Goal: Find specific page/section: Find specific page/section

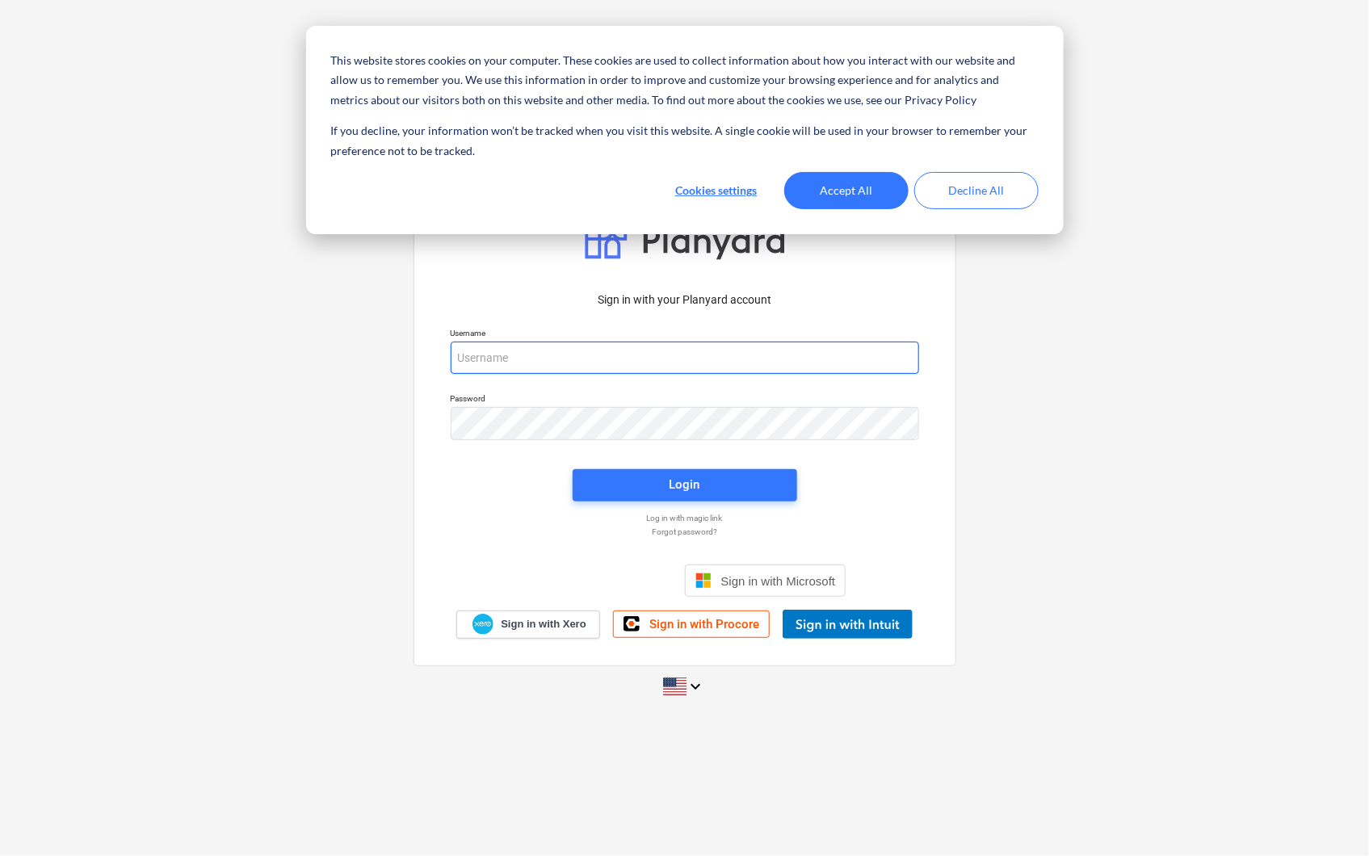
type input "[PERSON_NAME][EMAIL_ADDRESS][PERSON_NAME][DOMAIN_NAME]"
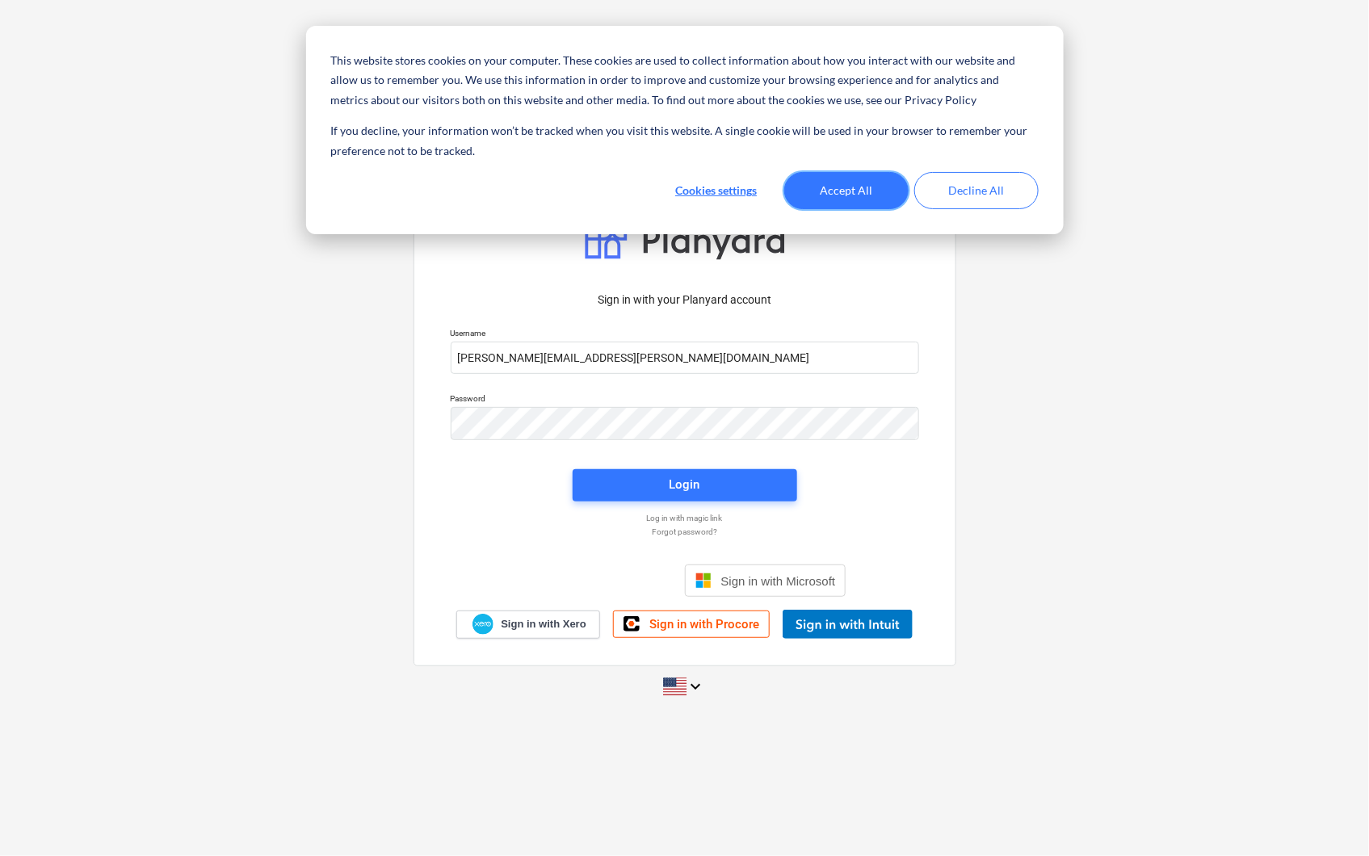
click at [841, 182] on button "Accept All" at bounding box center [846, 190] width 124 height 37
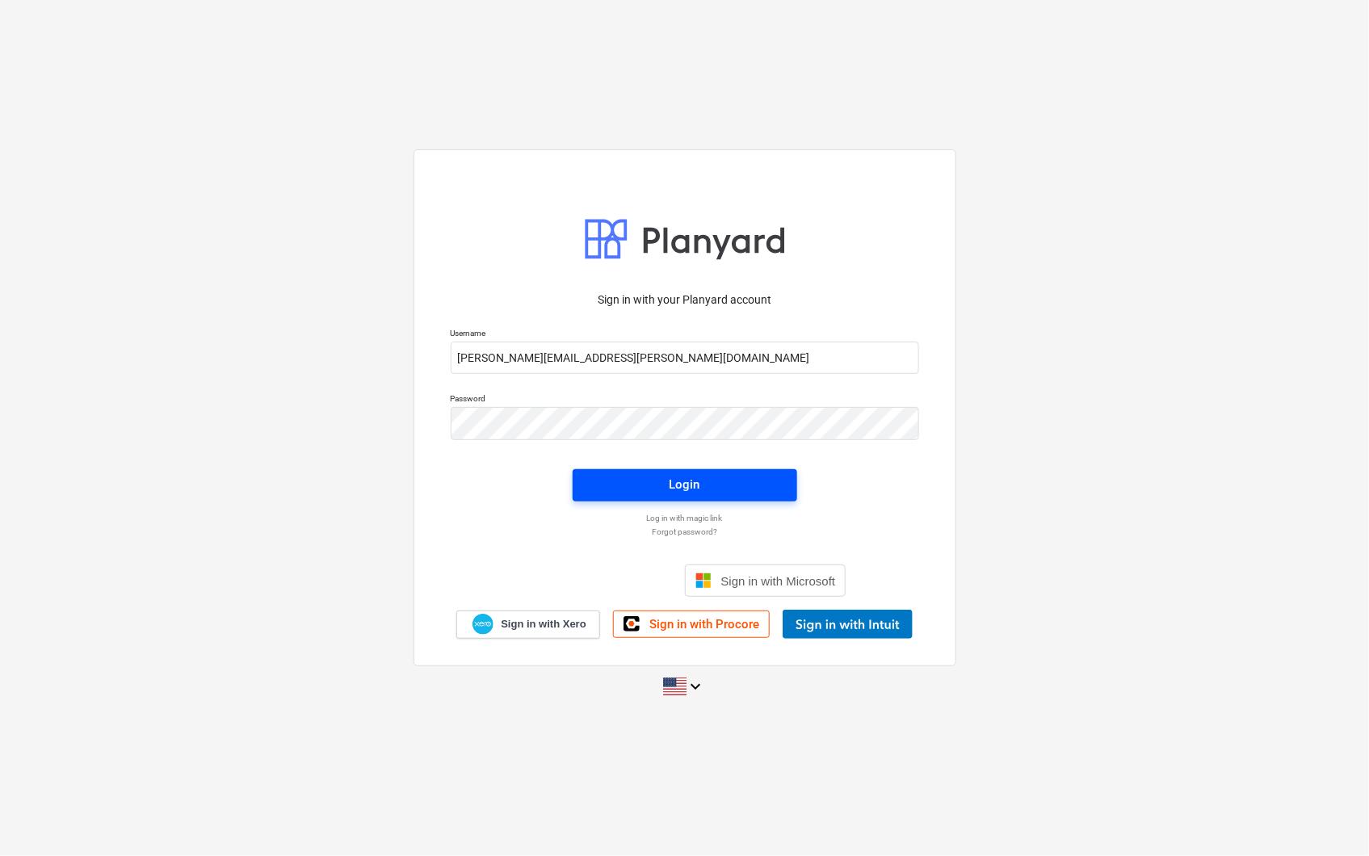
click at [687, 490] on div "Login" at bounding box center [684, 484] width 31 height 21
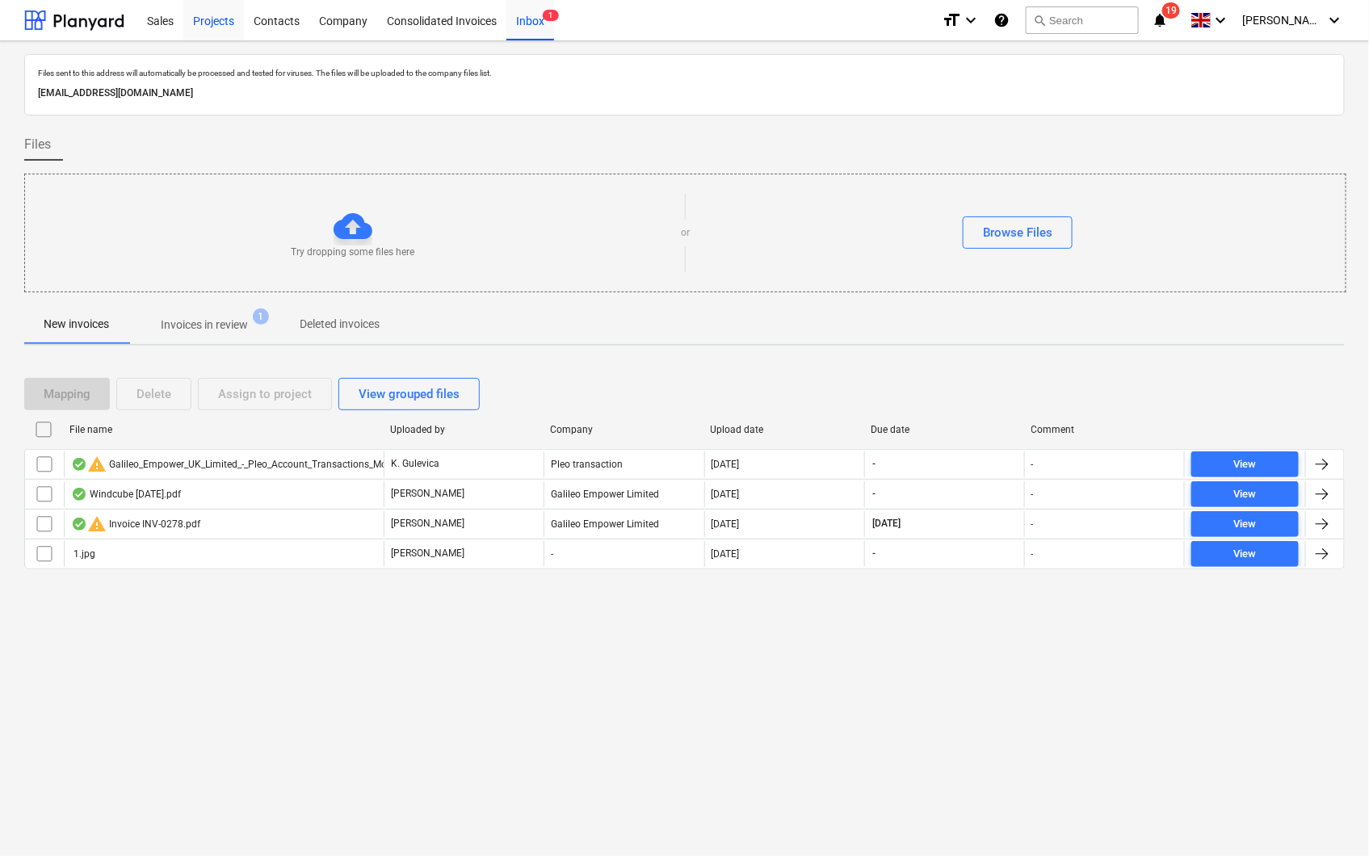
click at [205, 18] on div "Projects" at bounding box center [213, 19] width 61 height 41
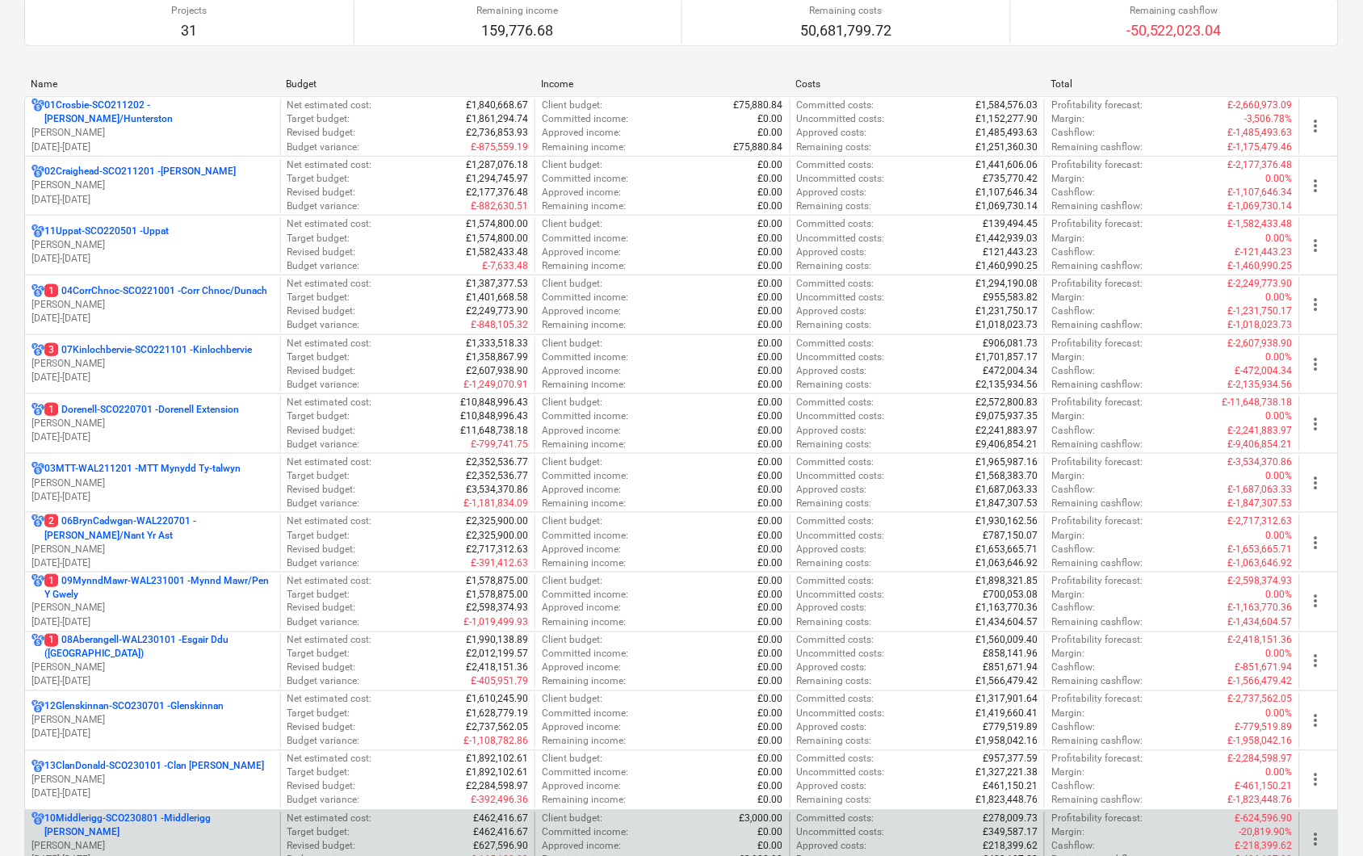
scroll to position [179, 0]
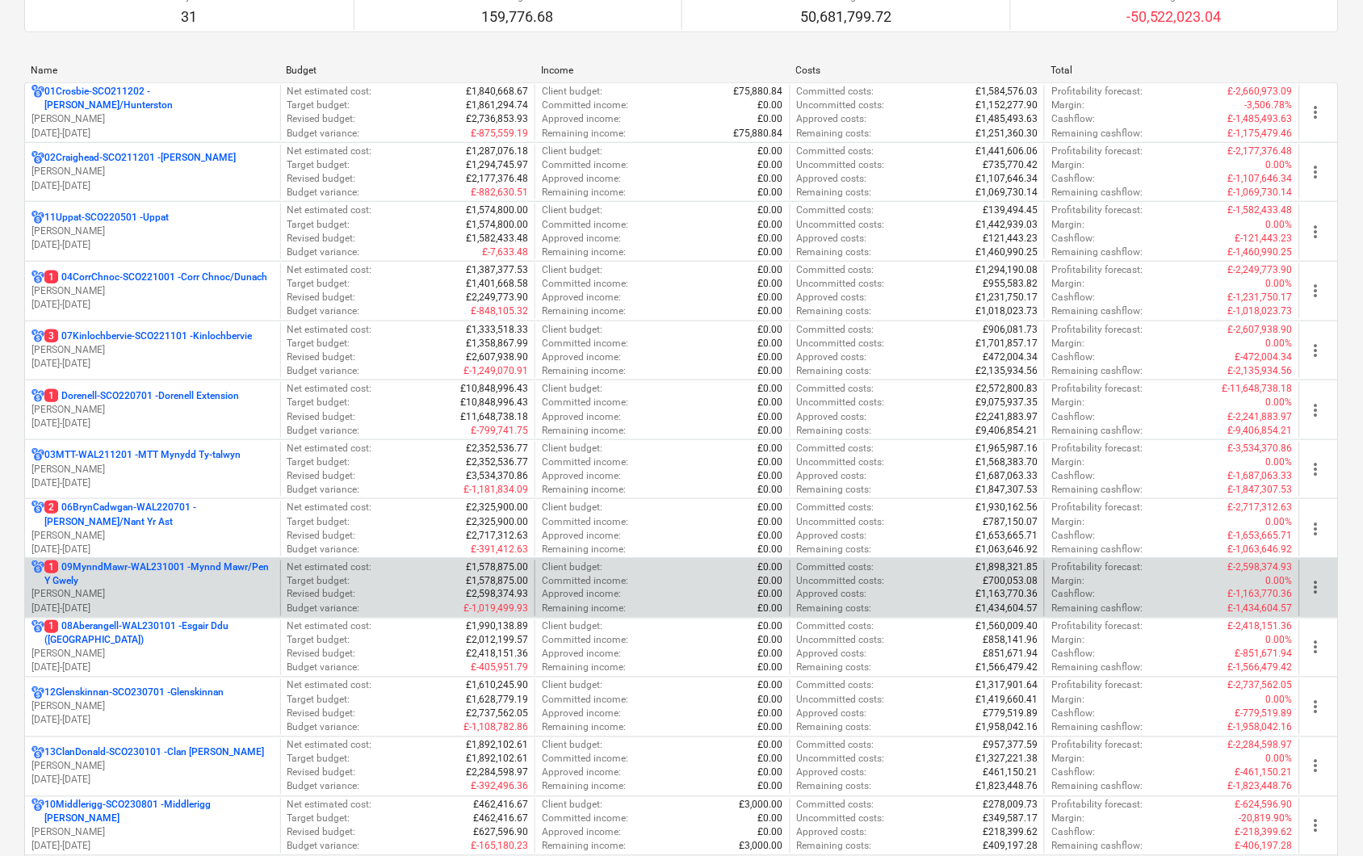
click at [170, 574] on p "1 09MynndMawr-WAL231001 - Mynnd Mawr/Pen Y Gwely" at bounding box center [158, 573] width 229 height 27
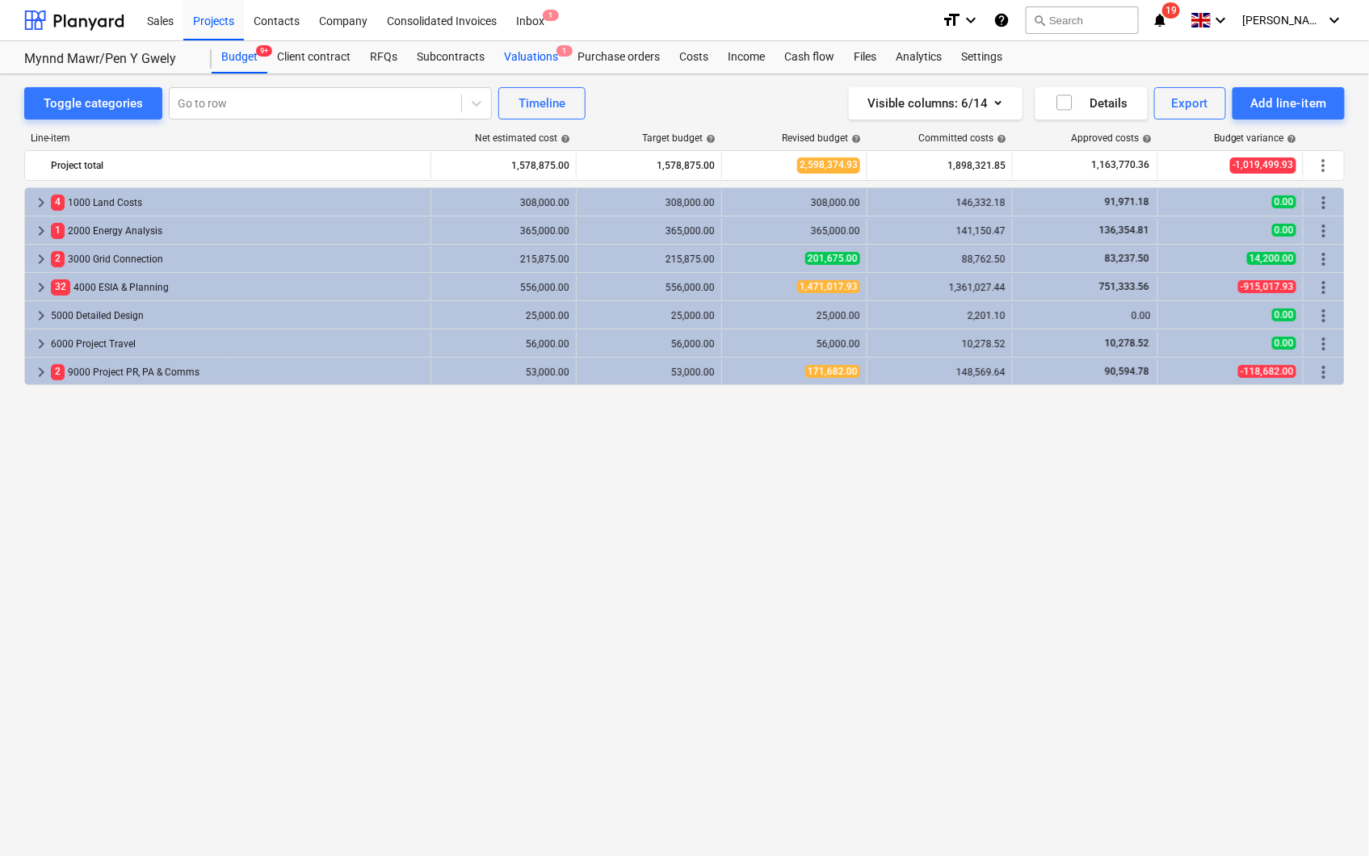
click at [536, 57] on div "Valuations 1" at bounding box center [530, 57] width 73 height 32
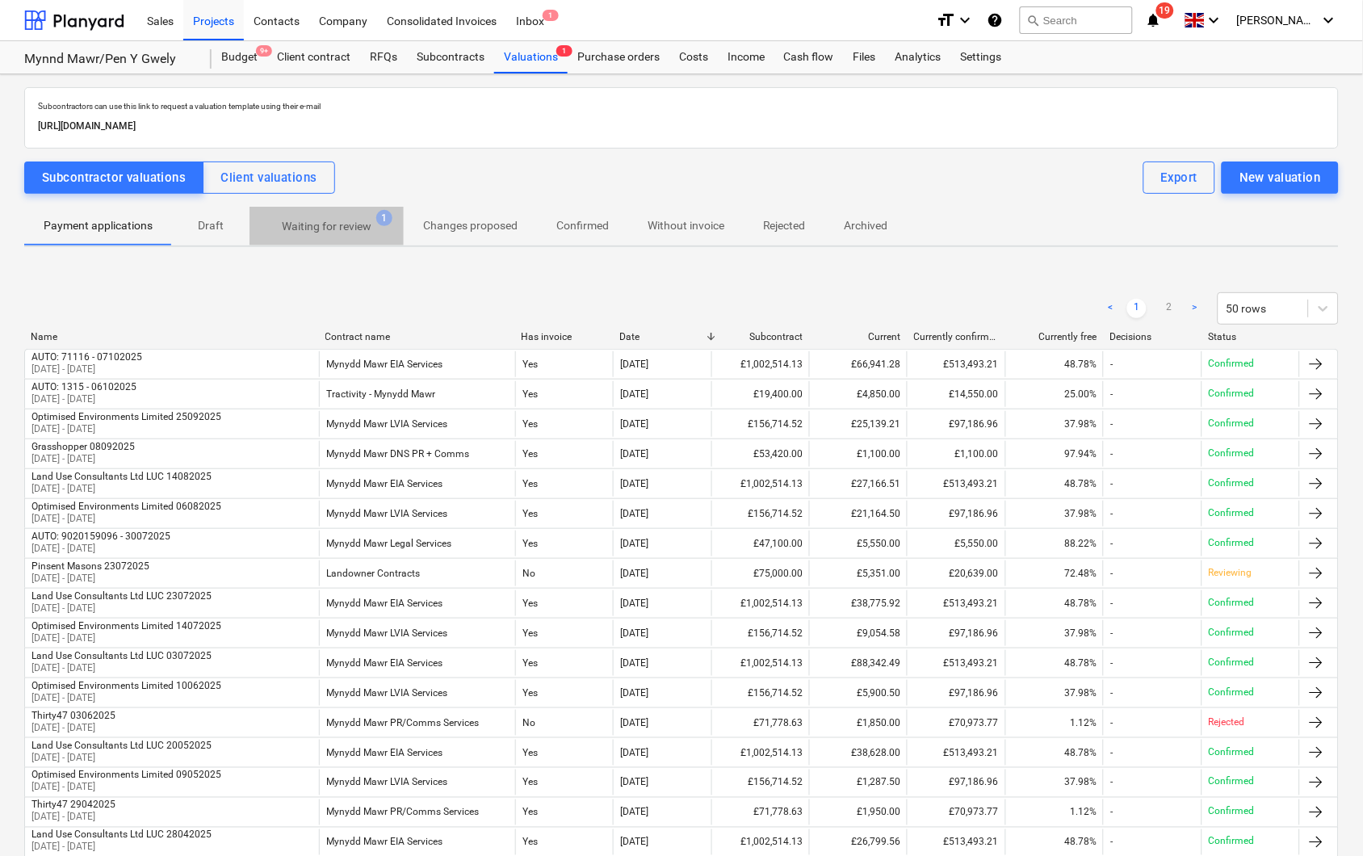
click at [305, 230] on p "Waiting for review" at bounding box center [327, 226] width 90 height 17
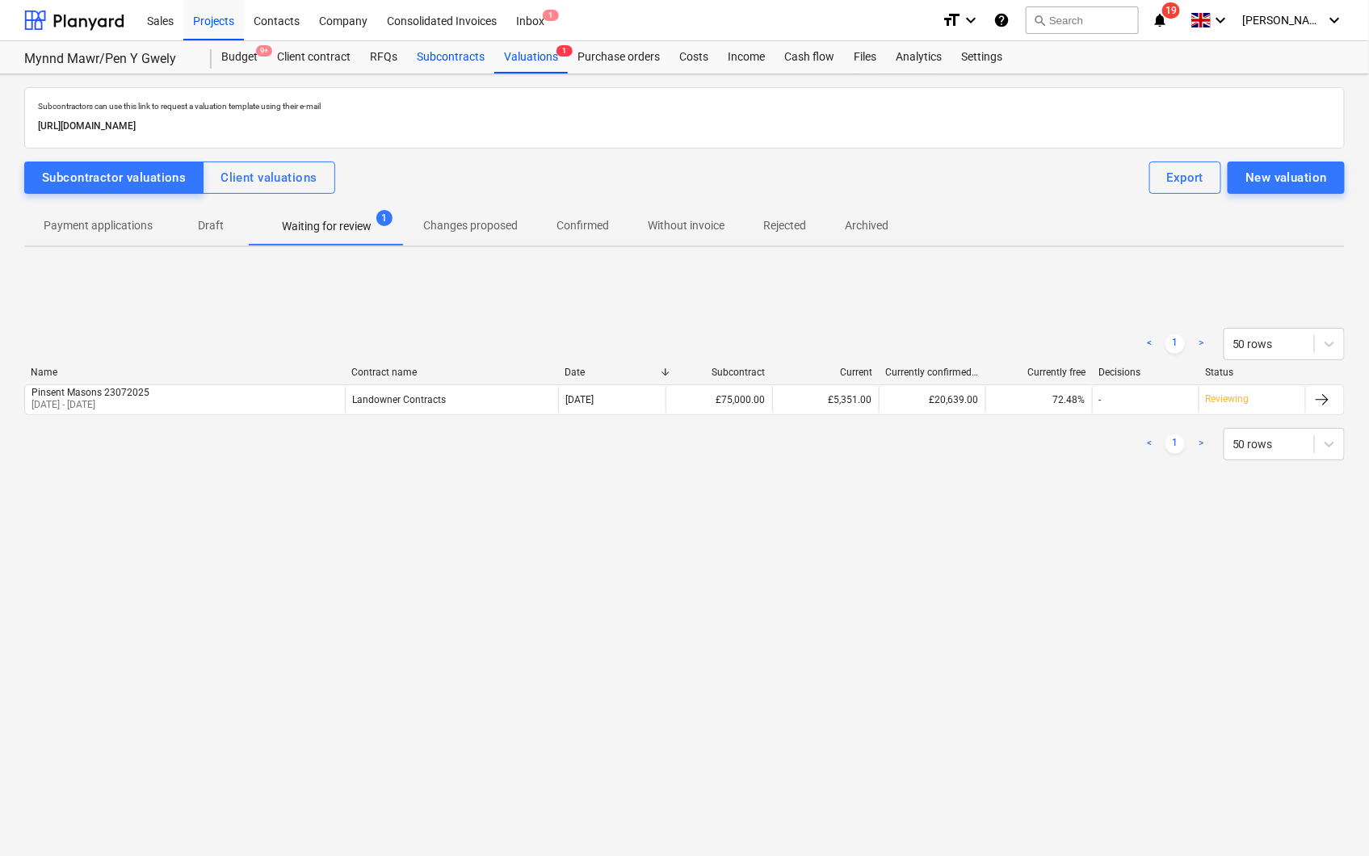
click at [424, 51] on div "Subcontracts" at bounding box center [450, 57] width 87 height 32
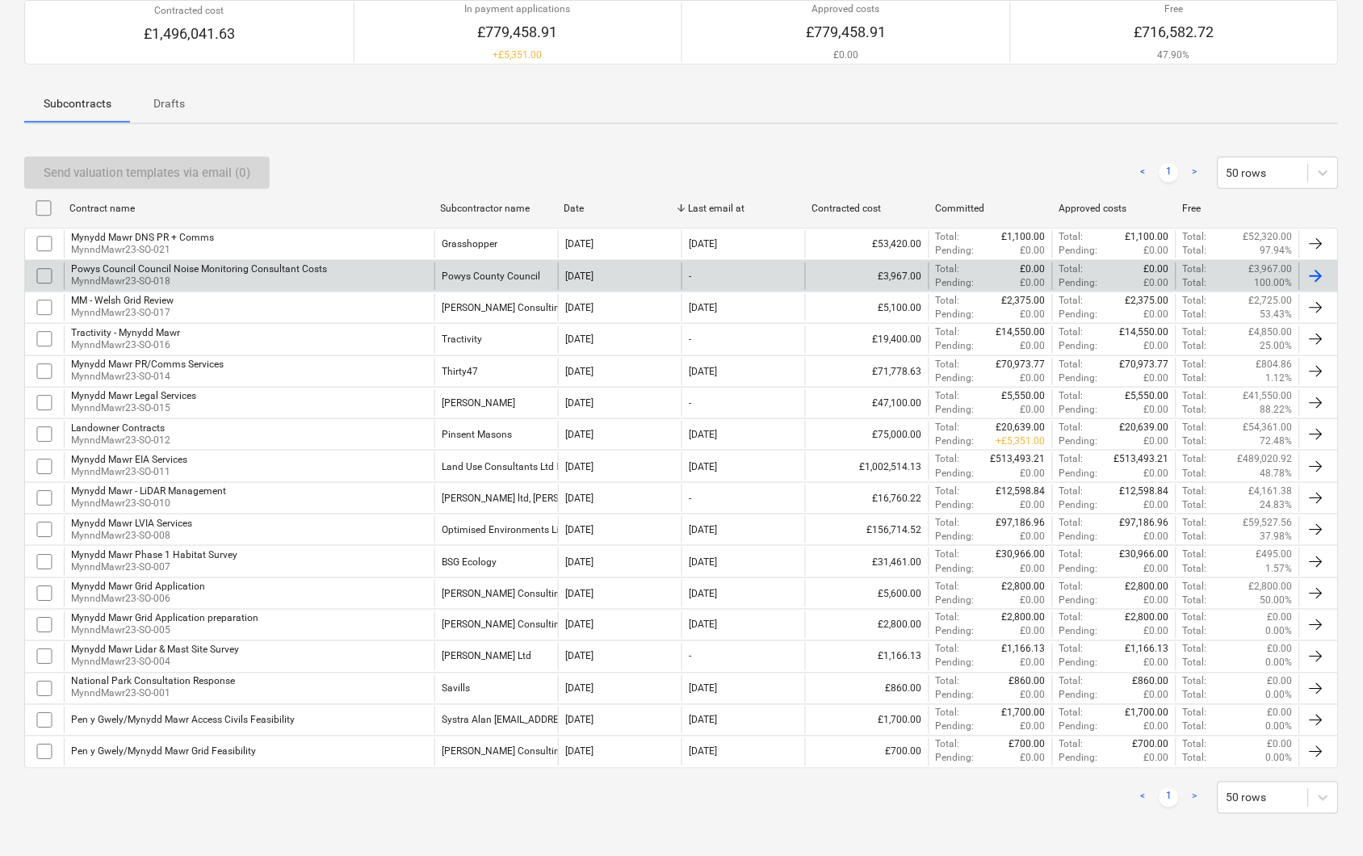
scroll to position [155, 0]
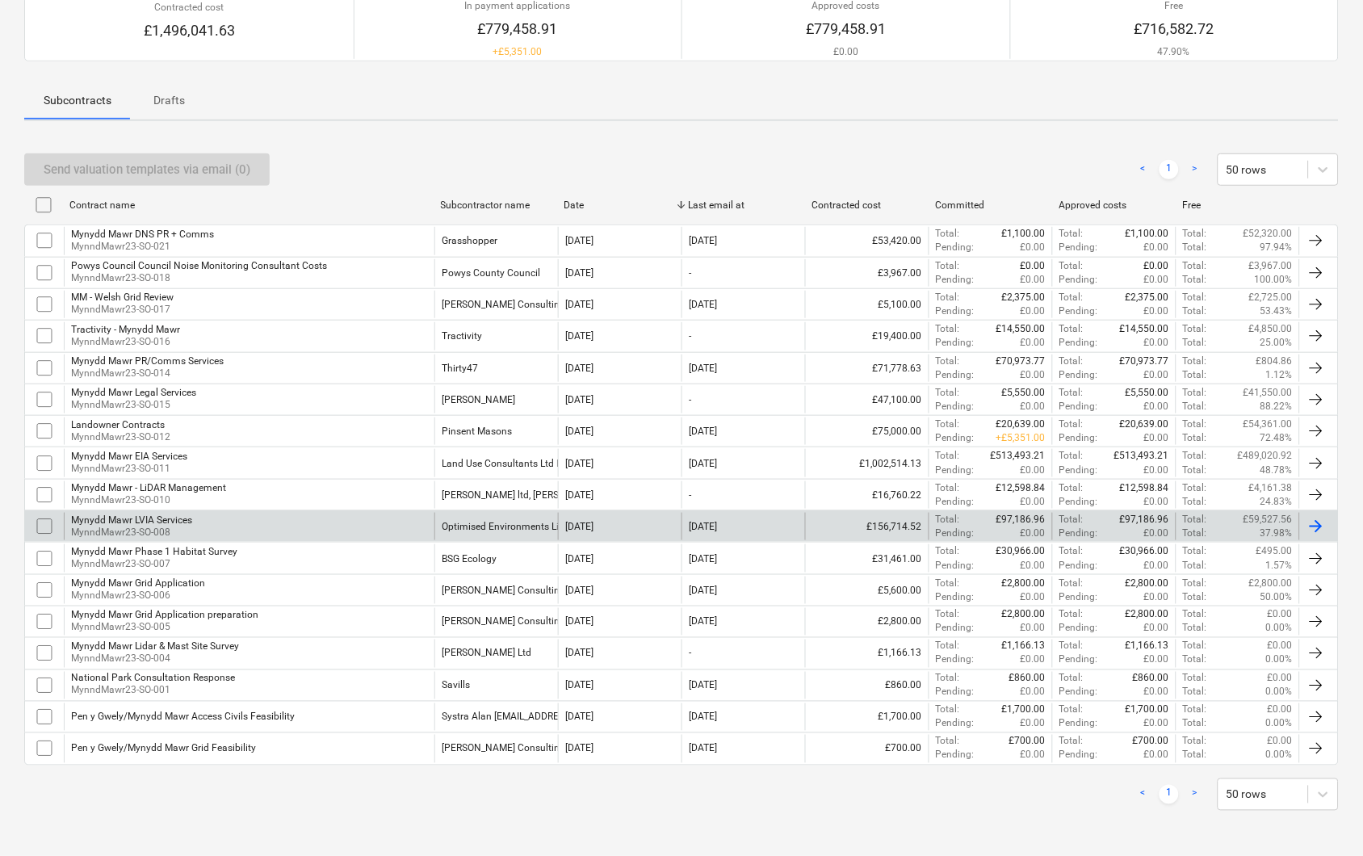
click at [170, 521] on div "Mynydd Mawr LVIA Services" at bounding box center [131, 519] width 121 height 11
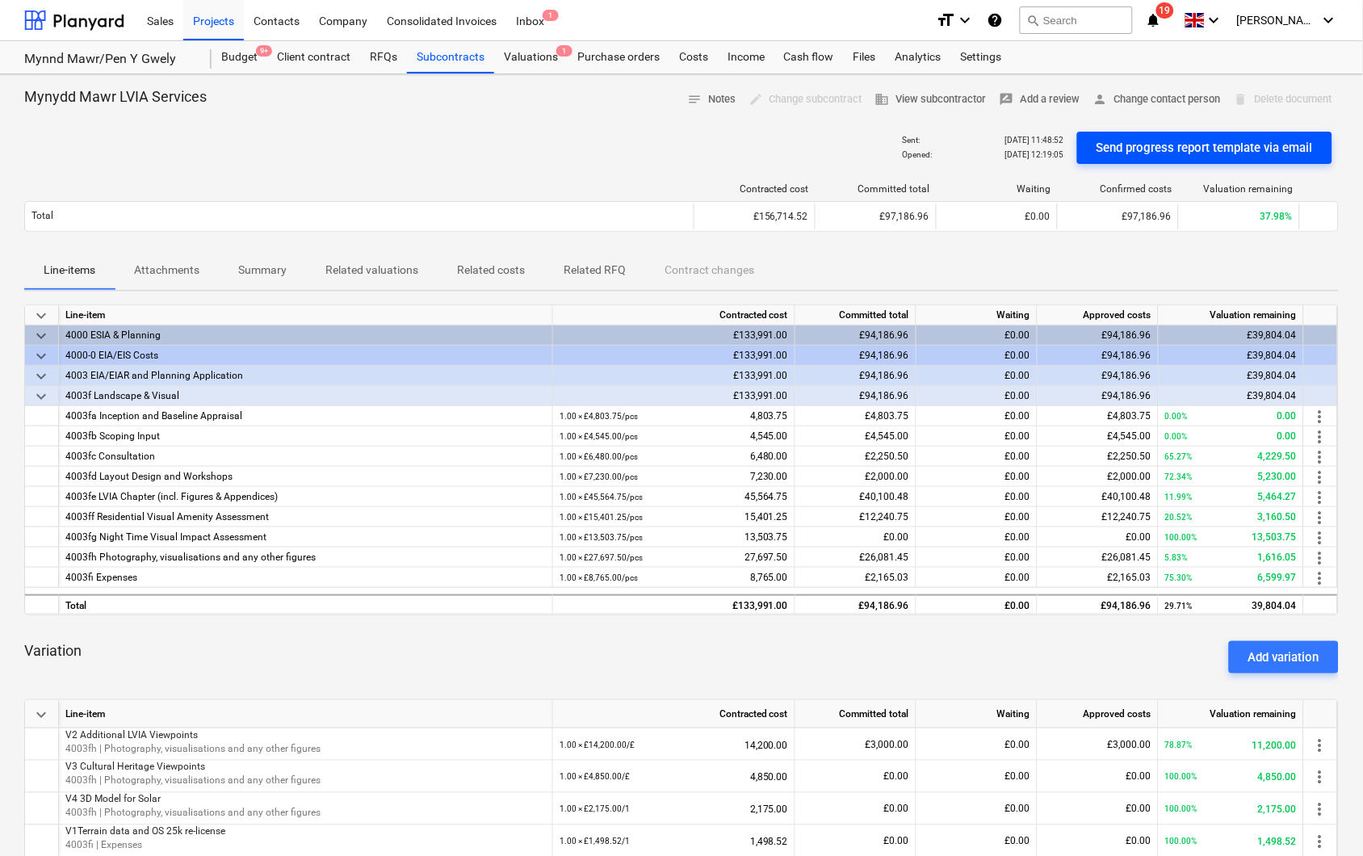
click at [1157, 149] on div "Send progress report template via email" at bounding box center [1205, 147] width 216 height 21
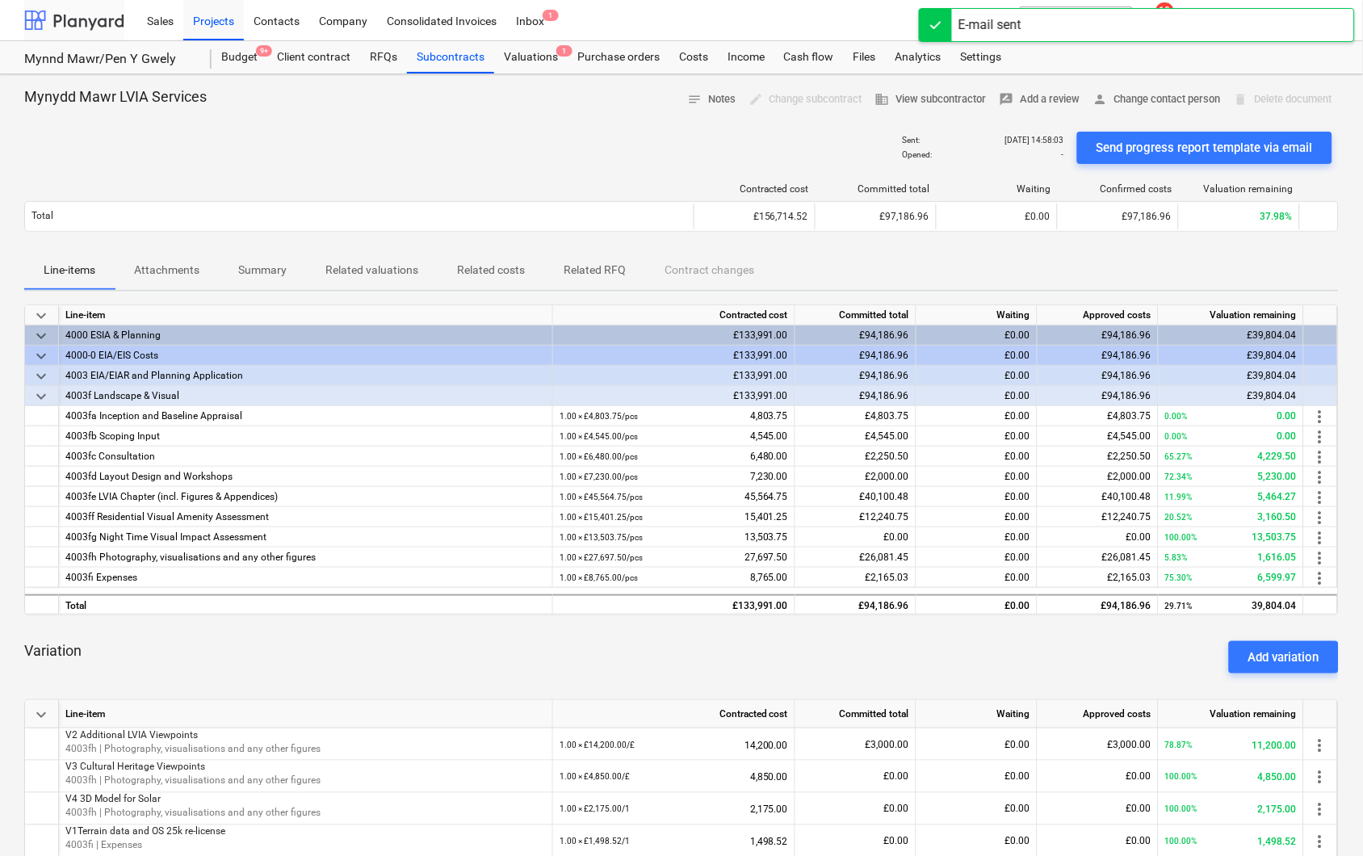
click at [76, 22] on div at bounding box center [74, 20] width 100 height 40
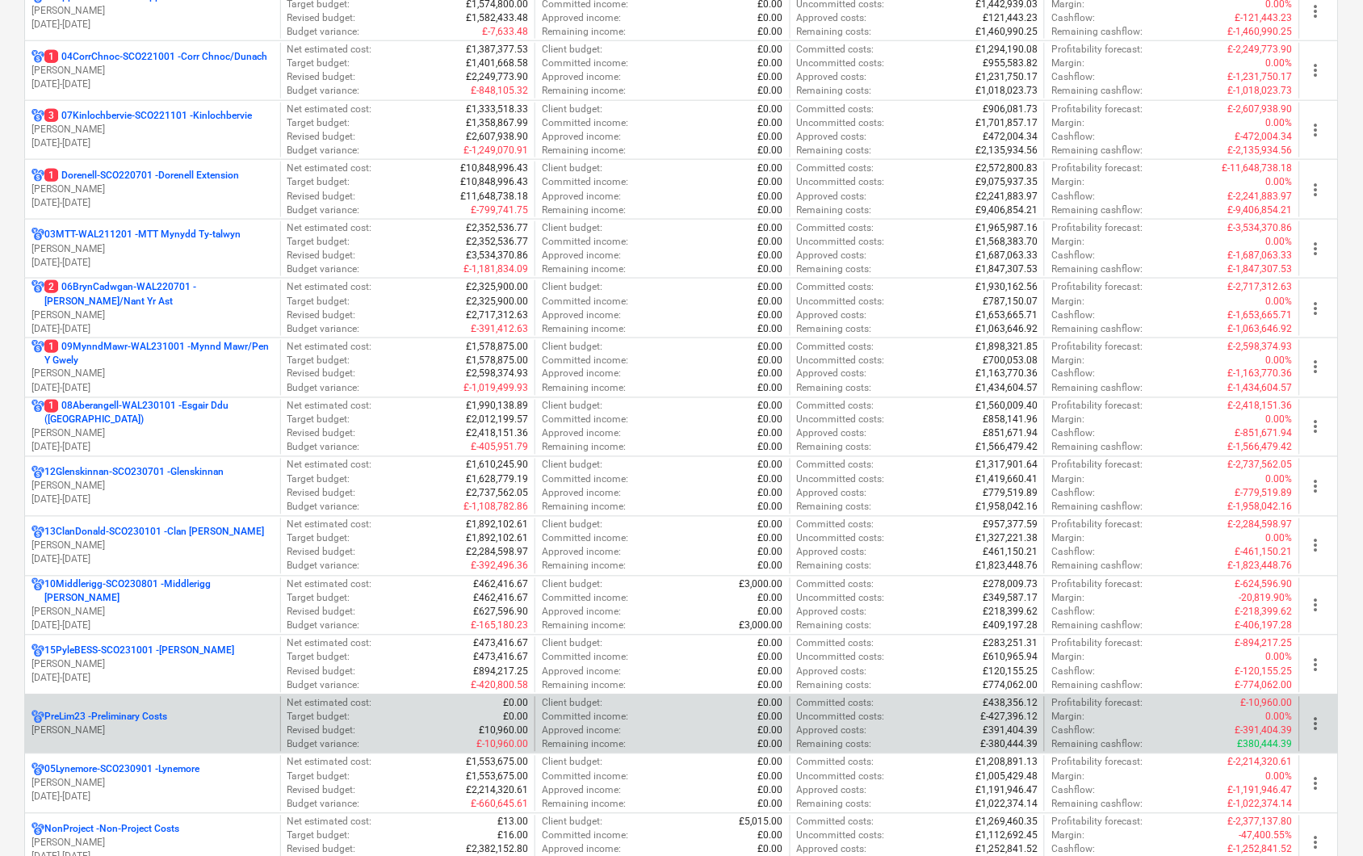
scroll to position [359, 0]
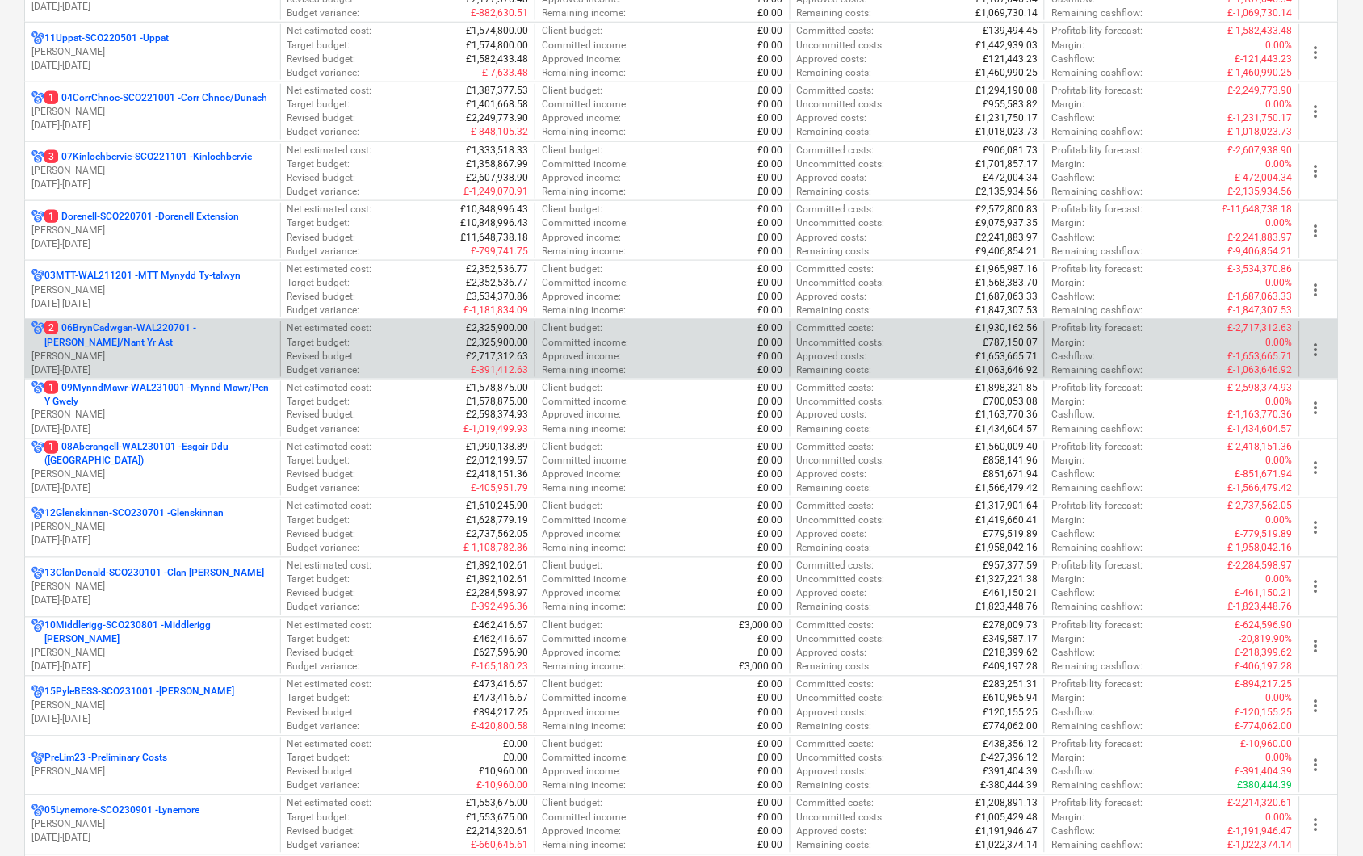
click at [170, 349] on p "2 06BrynCadwgan-WAL220701 - [PERSON_NAME]/Nant Yr Ast" at bounding box center [158, 334] width 229 height 27
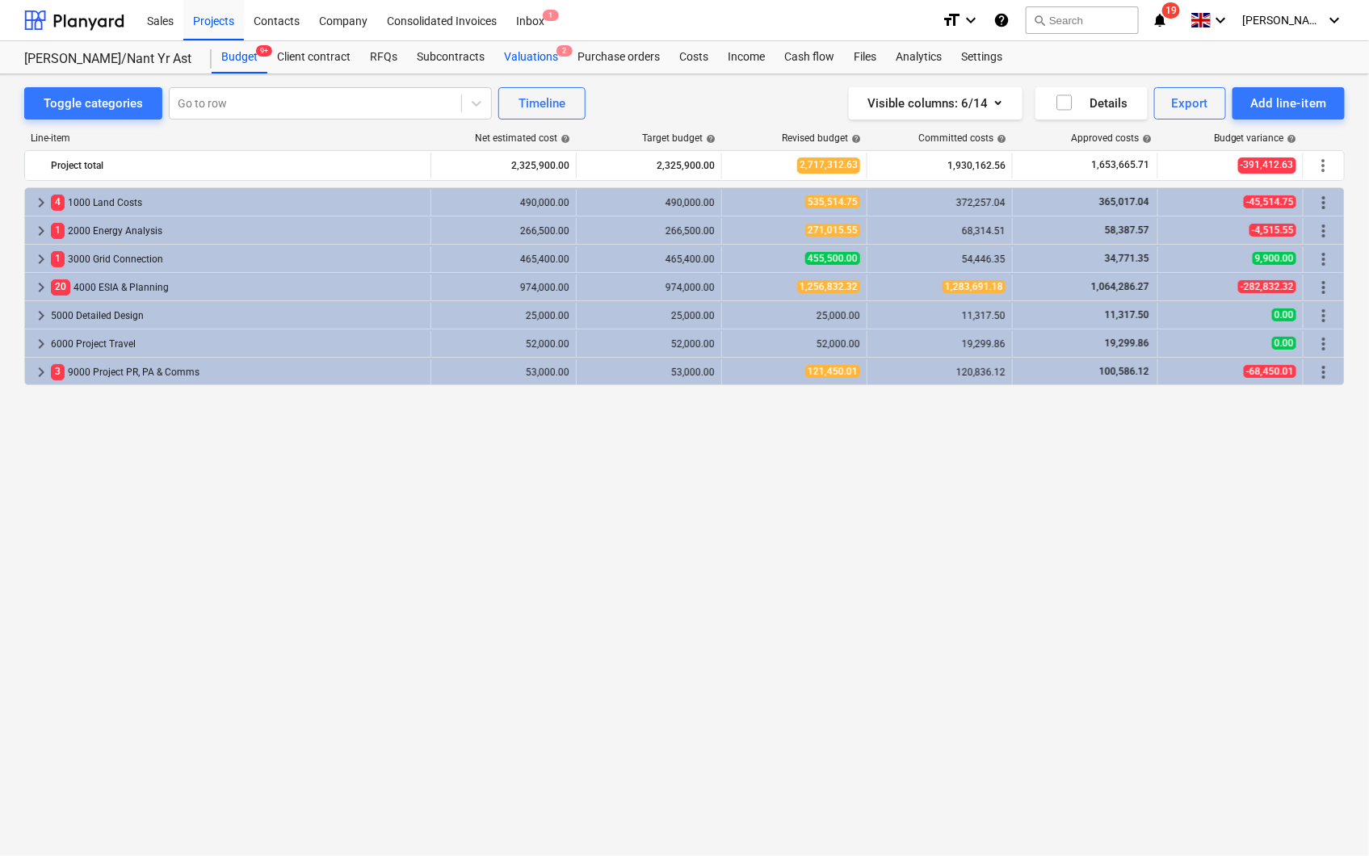
click at [517, 57] on div "Valuations 2" at bounding box center [530, 57] width 73 height 32
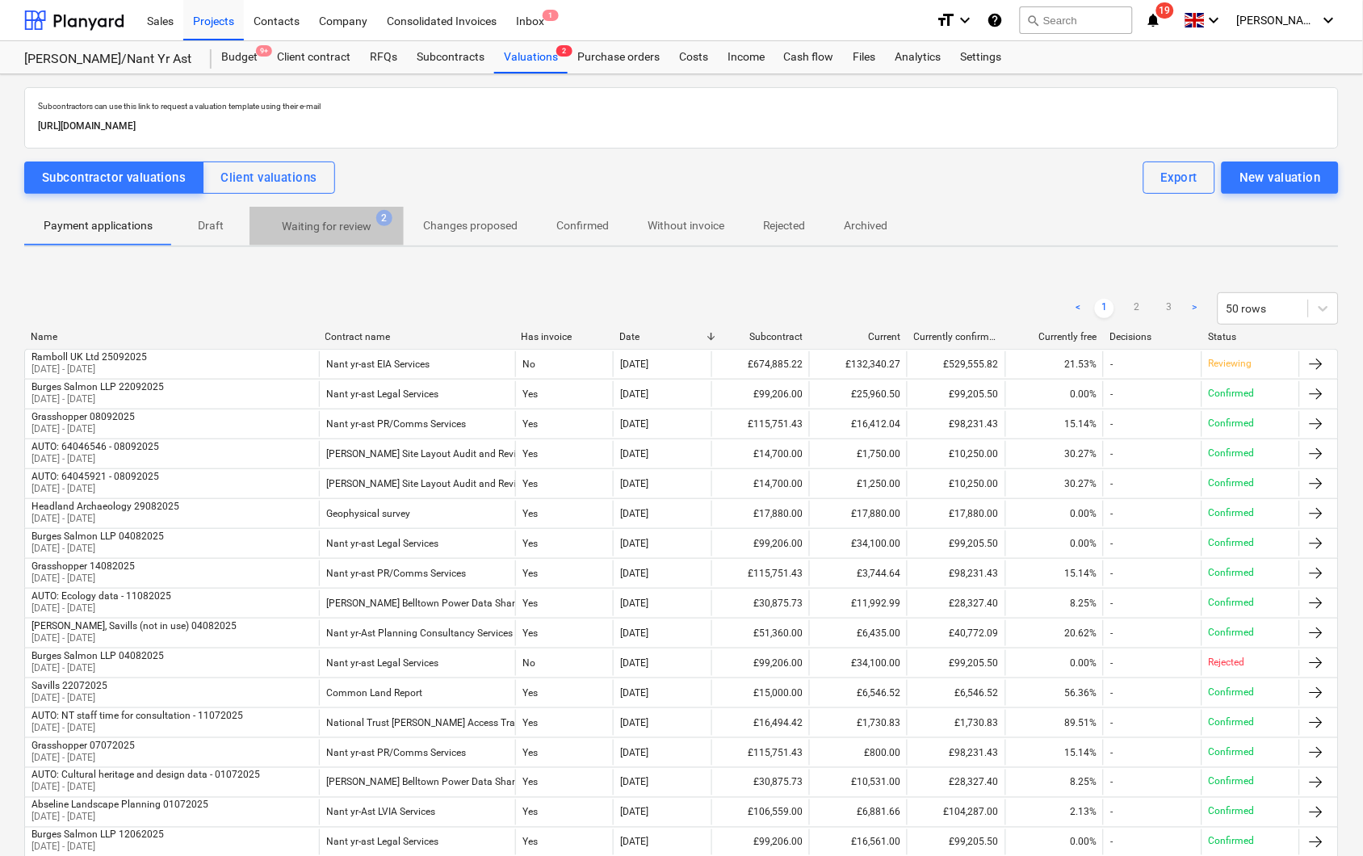
click at [312, 229] on p "Waiting for review" at bounding box center [327, 226] width 90 height 17
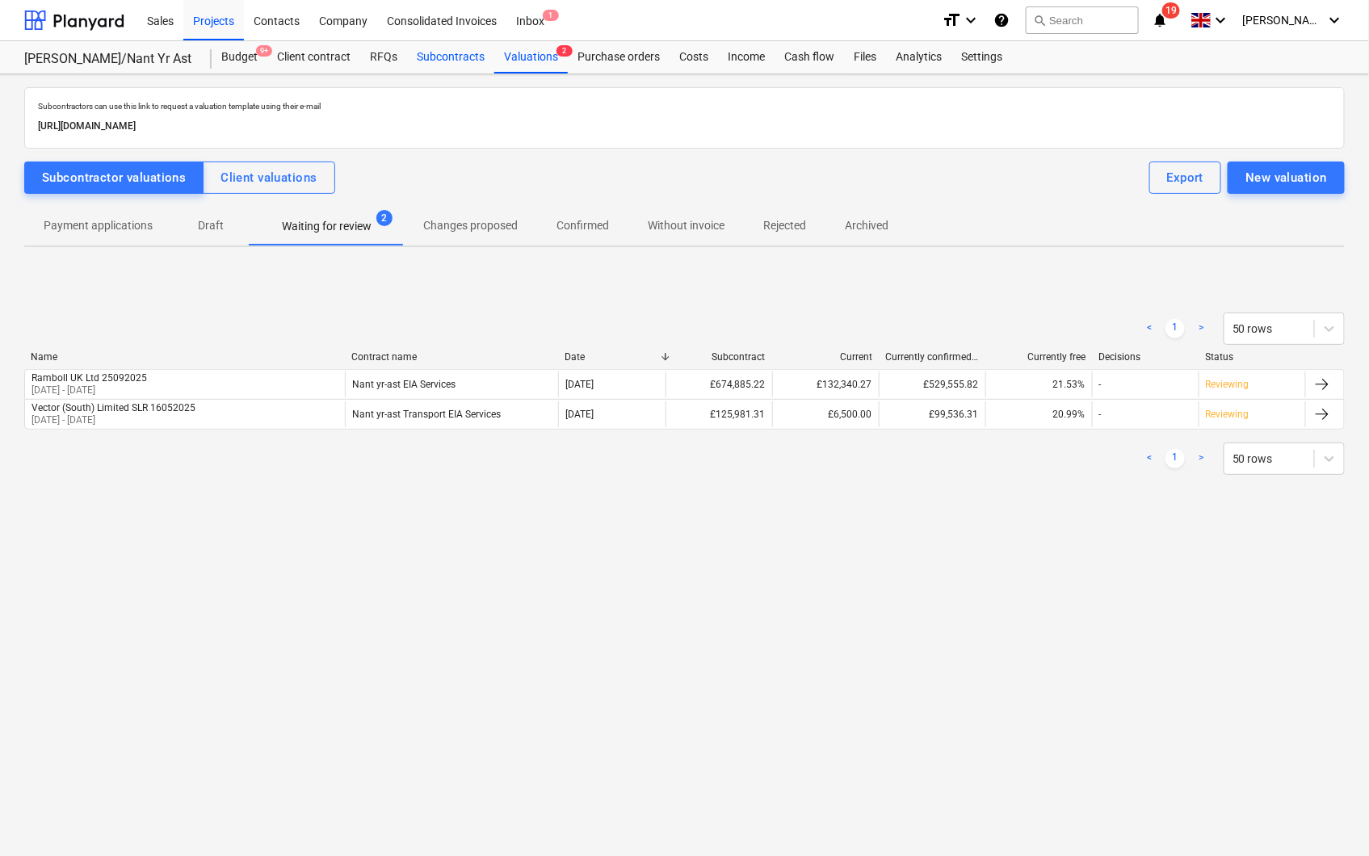
click at [433, 52] on div "Subcontracts" at bounding box center [450, 57] width 87 height 32
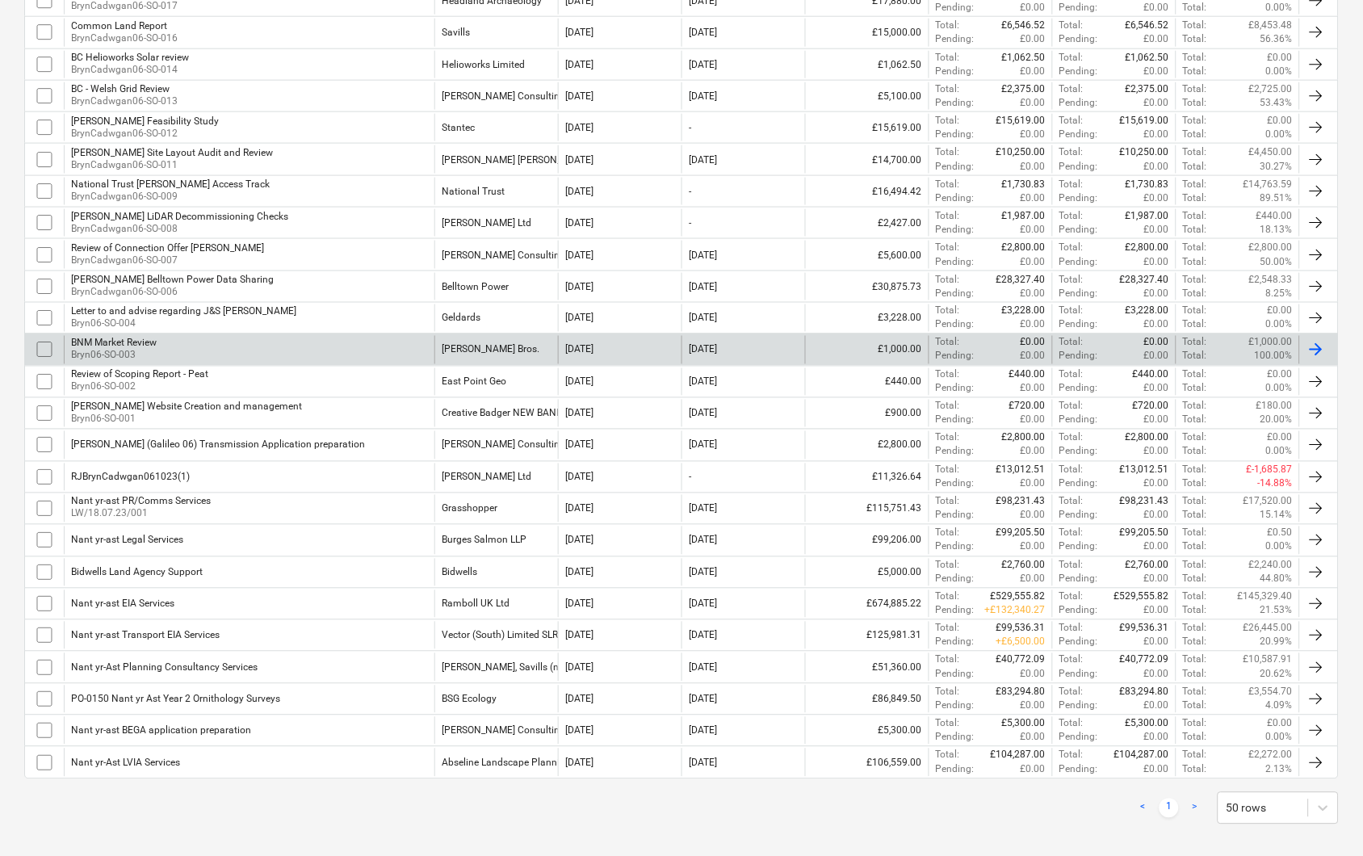
scroll to position [473, 0]
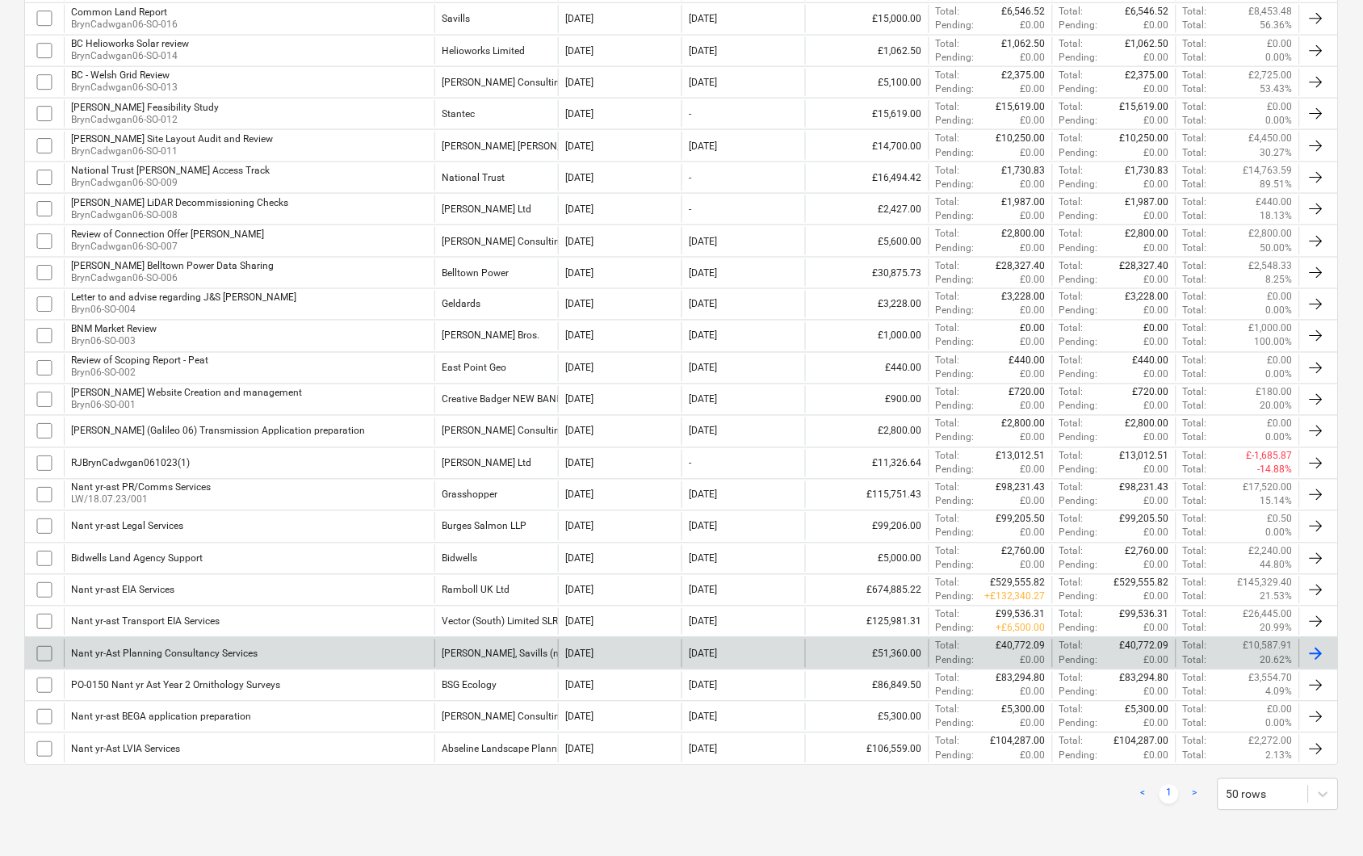
click at [510, 642] on div "[PERSON_NAME], Savills (not in use)" at bounding box center [496, 653] width 124 height 27
